Goal: Navigation & Orientation: Find specific page/section

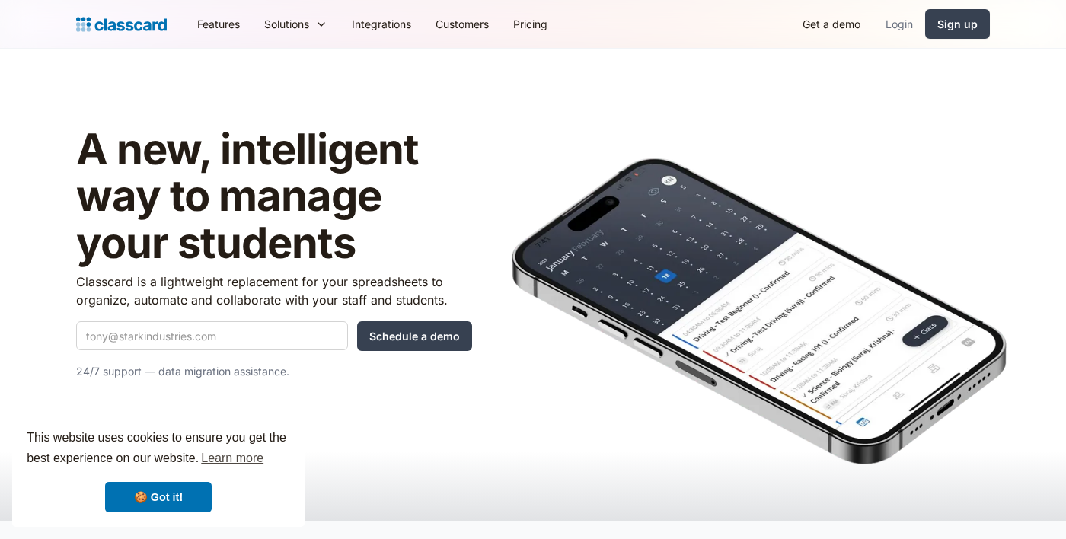
click at [907, 32] on link "Login" at bounding box center [899, 24] width 52 height 34
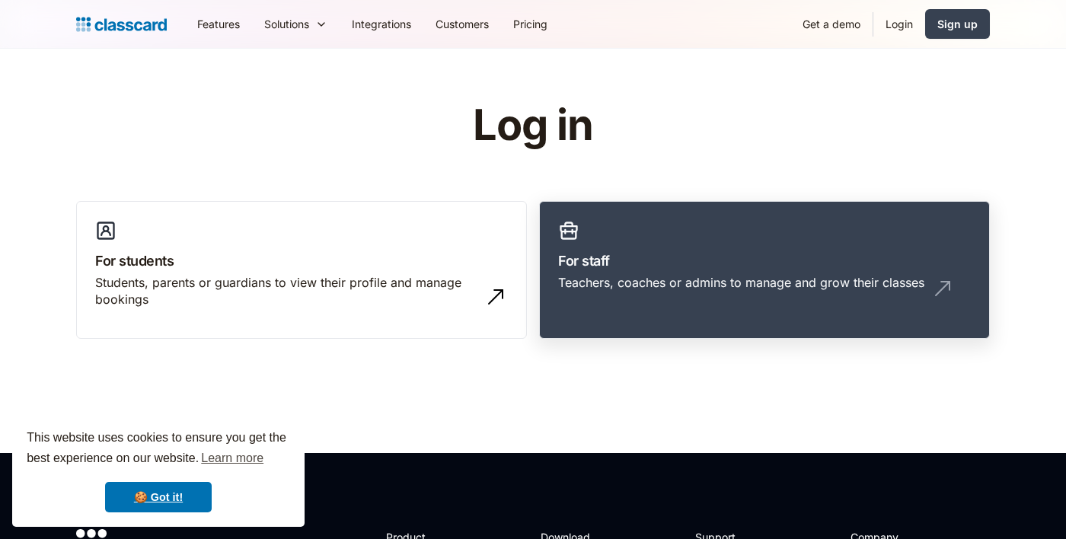
click at [674, 262] on h3 "For staff" at bounding box center [764, 260] width 413 height 21
